Goal: Browse casually

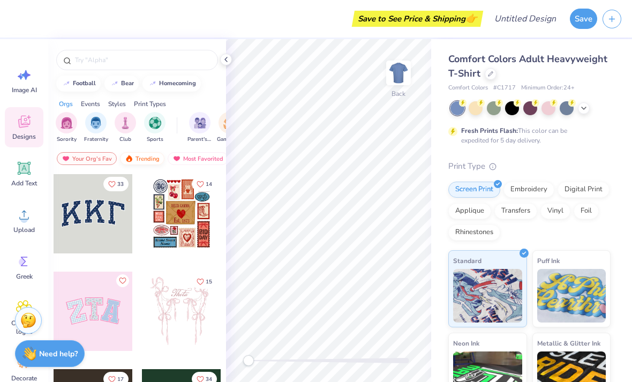
click at [150, 165] on div "Trending" at bounding box center [142, 158] width 44 height 13
click at [180, 216] on div at bounding box center [181, 213] width 79 height 79
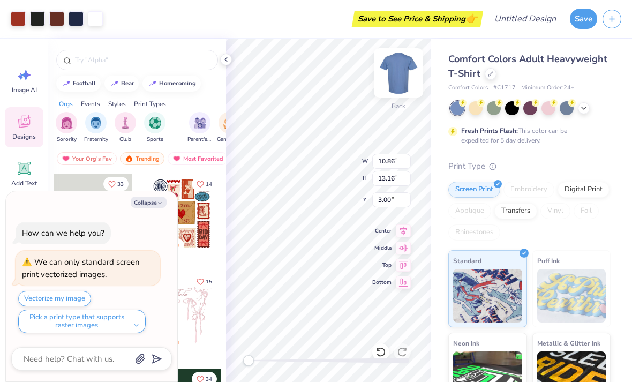
click at [398, 72] on img at bounding box center [398, 72] width 43 height 43
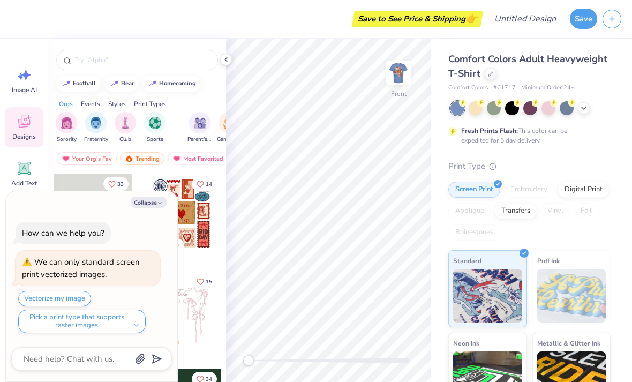
click at [398, 72] on img at bounding box center [398, 72] width 21 height 21
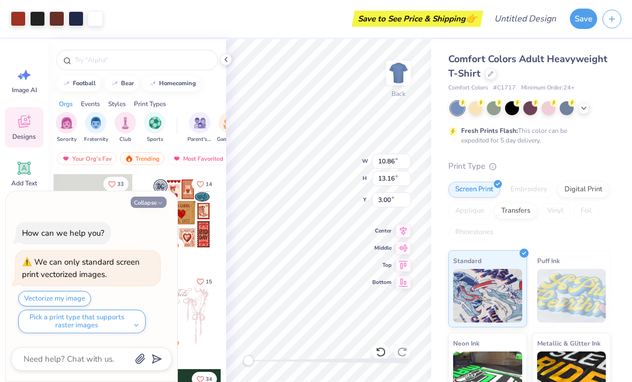
click at [154, 202] on button "Collapse" at bounding box center [149, 202] width 36 height 11
type textarea "x"
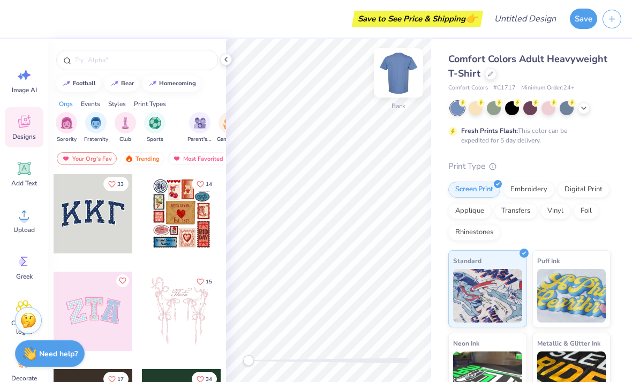
click at [395, 88] on img at bounding box center [398, 72] width 43 height 43
click at [164, 212] on div at bounding box center [181, 213] width 79 height 79
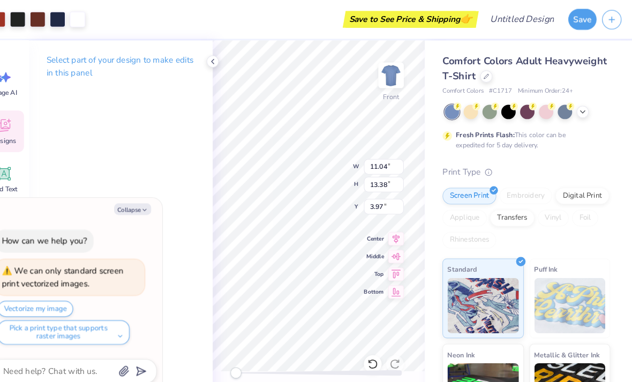
type textarea "x"
